Goal: Entertainment & Leisure: Consume media (video, audio)

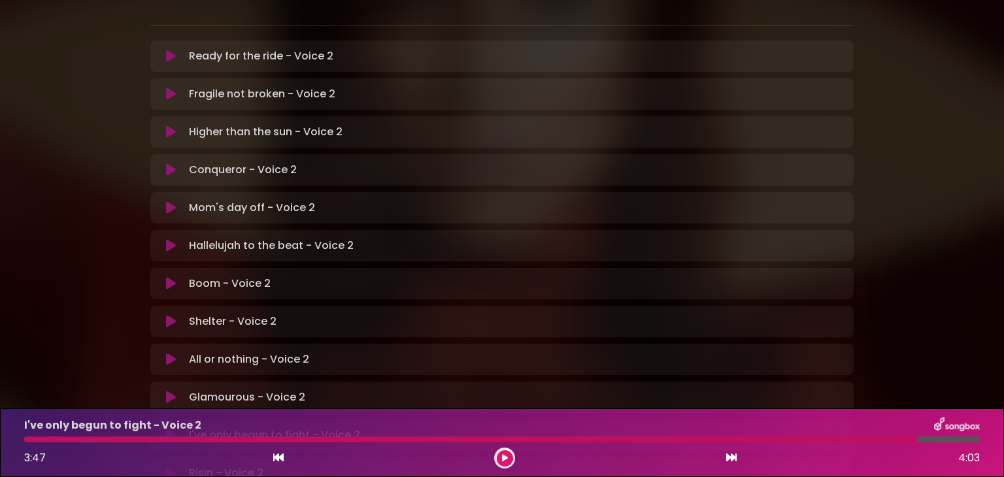
scroll to position [390, 0]
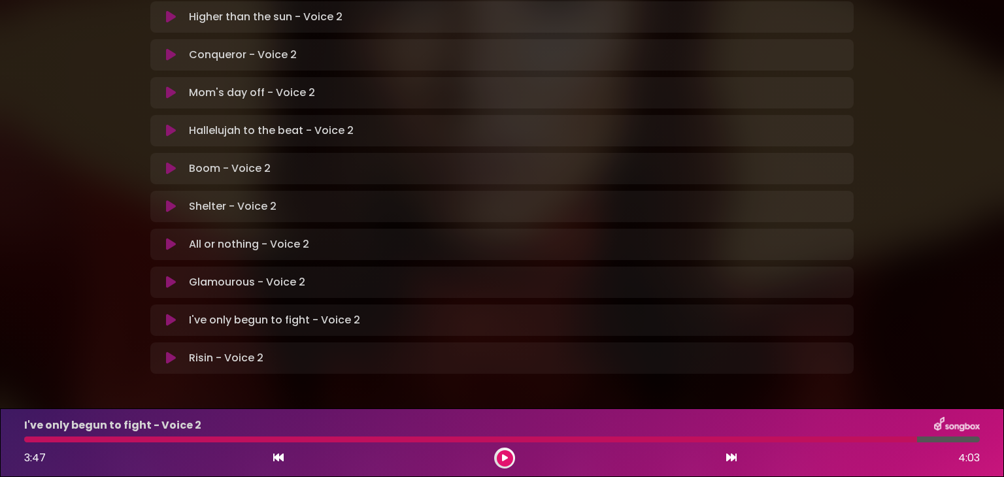
click at [167, 352] on icon at bounding box center [171, 358] width 10 height 13
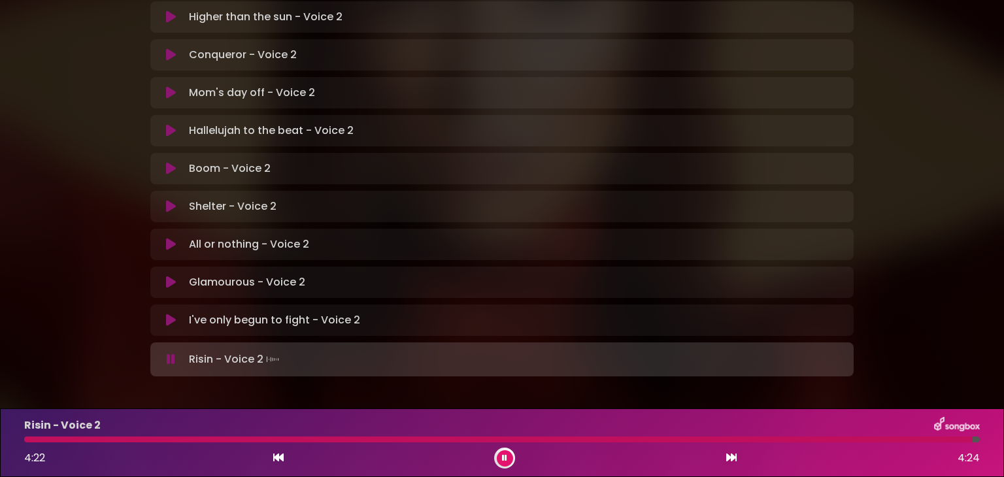
click at [170, 314] on icon at bounding box center [171, 320] width 10 height 13
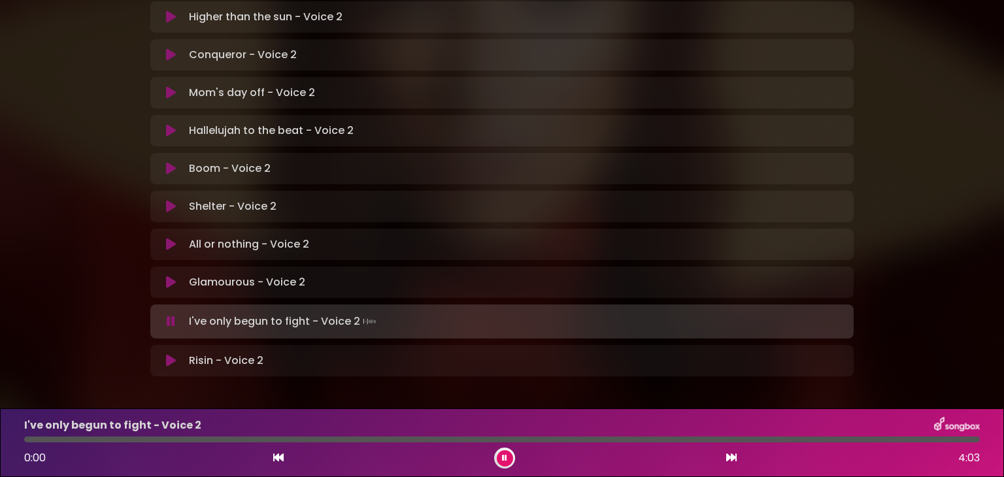
click at [168, 314] on icon at bounding box center [170, 322] width 15 height 16
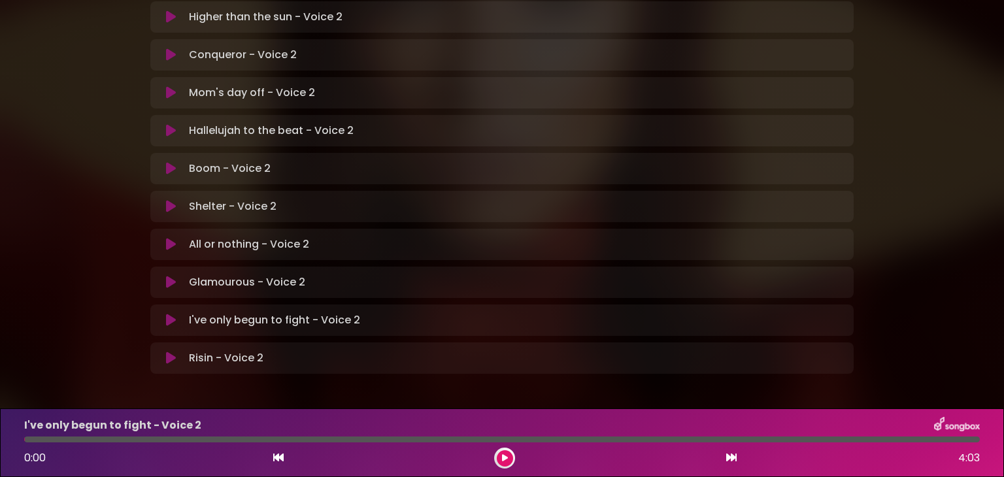
click at [167, 314] on icon at bounding box center [171, 320] width 10 height 13
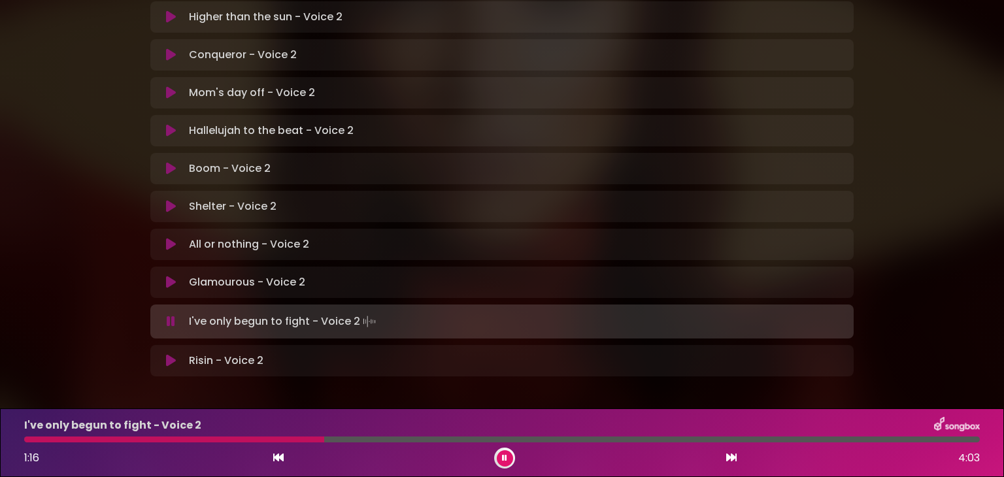
click at [27, 443] on div "I've only begun to fight - Voice 2 1:16 4:03" at bounding box center [502, 443] width 972 height 52
click at [27, 443] on div "I've only begun to fight - Voice 2 1:17 4:03" at bounding box center [502, 443] width 972 height 52
click at [509, 453] on button at bounding box center [505, 458] width 16 height 16
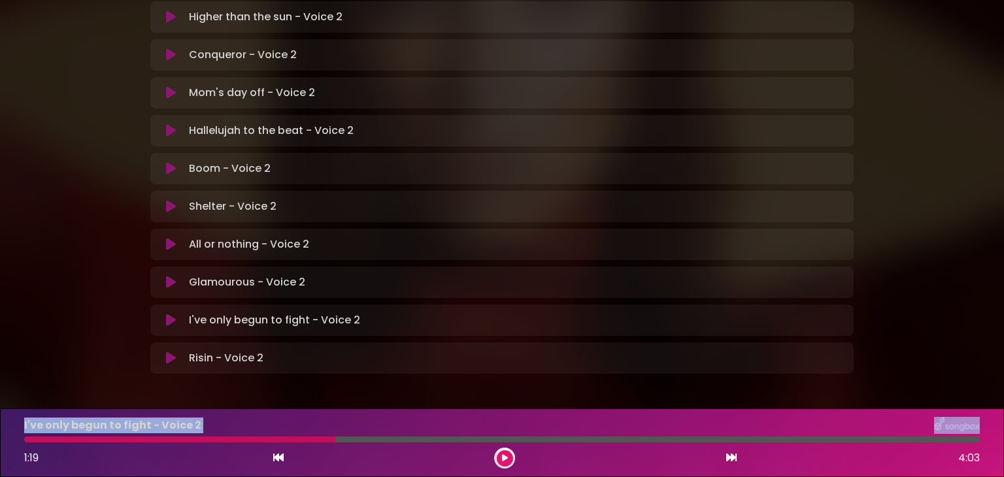
drag, startPoint x: 29, startPoint y: 439, endPoint x: 8, endPoint y: 411, distance: 34.7
click at [8, 411] on div "I've only begun to fight - Voice 2 1:19 4:03" at bounding box center [502, 443] width 1004 height 69
click at [77, 450] on div "1:19 4:03" at bounding box center [502, 458] width 972 height 21
click at [505, 454] on icon at bounding box center [505, 459] width 10 height 10
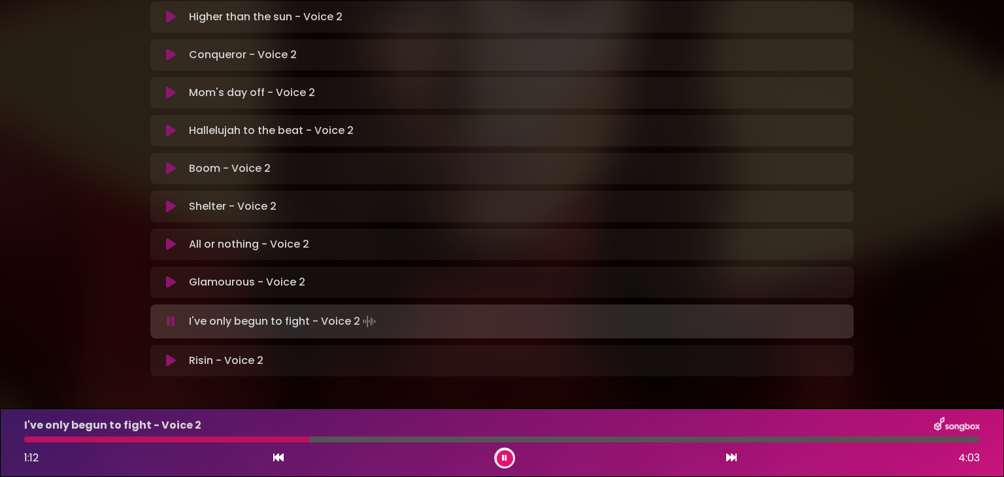
click at [120, 450] on div "1:12 4:03" at bounding box center [502, 458] width 972 height 21
click at [116, 437] on div at bounding box center [170, 440] width 292 height 6
click at [127, 437] on div at bounding box center [168, 440] width 288 height 6
click at [126, 440] on div at bounding box center [75, 440] width 102 height 6
click at [126, 440] on div at bounding box center [168, 440] width 288 height 6
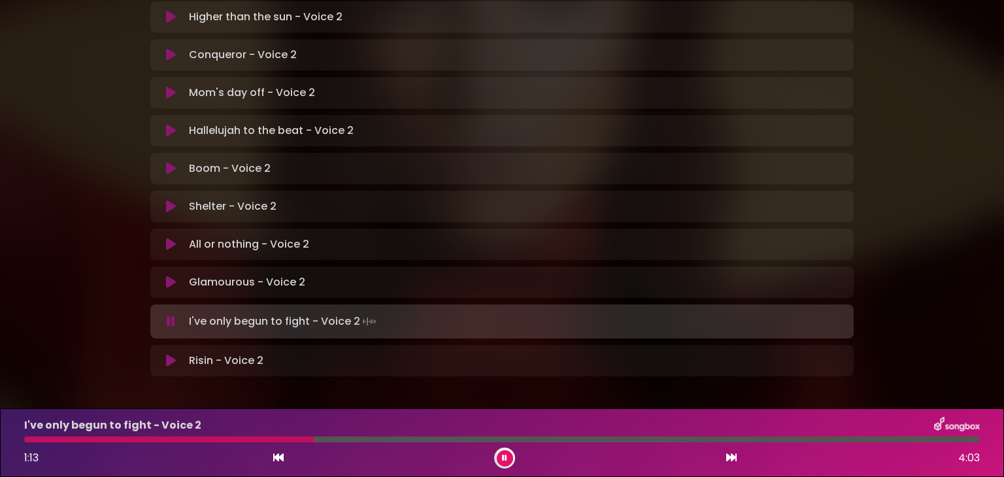
click at [126, 442] on div at bounding box center [169, 440] width 290 height 6
click at [128, 438] on div at bounding box center [170, 440] width 292 height 6
click at [128, 438] on div at bounding box center [168, 440] width 288 height 6
click at [128, 438] on div at bounding box center [76, 440] width 105 height 6
click at [128, 438] on div at bounding box center [168, 440] width 289 height 6
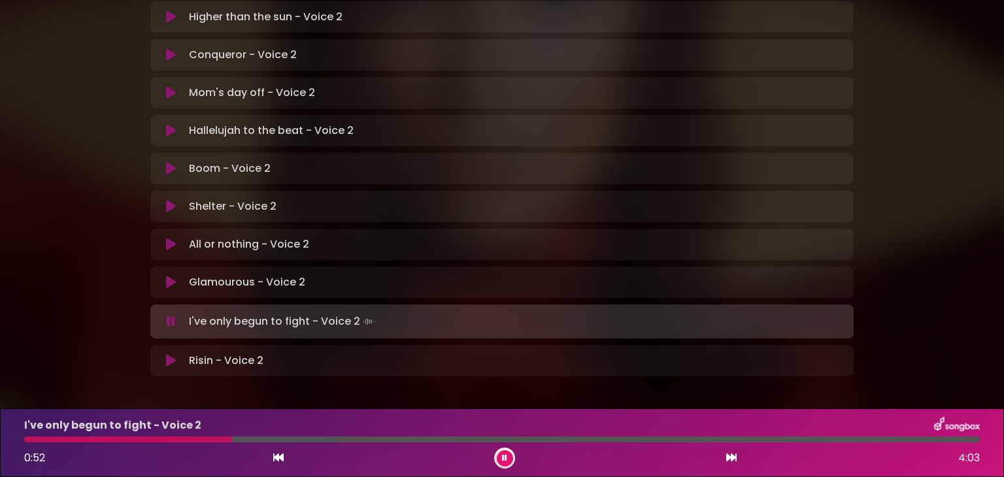
click at [128, 438] on div at bounding box center [128, 440] width 208 height 6
click at [128, 438] on div at bounding box center [192, 440] width 336 height 6
click at [128, 438] on div at bounding box center [249, 440] width 450 height 6
click at [128, 437] on div at bounding box center [502, 440] width 956 height 6
click at [128, 437] on div at bounding box center [244, 440] width 441 height 6
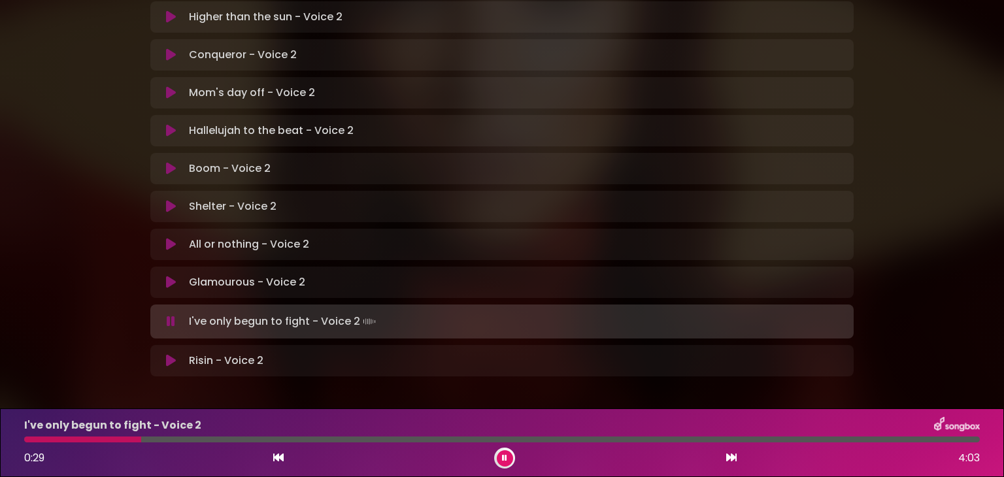
click at [501, 452] on button at bounding box center [505, 458] width 16 height 16
